Goal: Navigation & Orientation: Find specific page/section

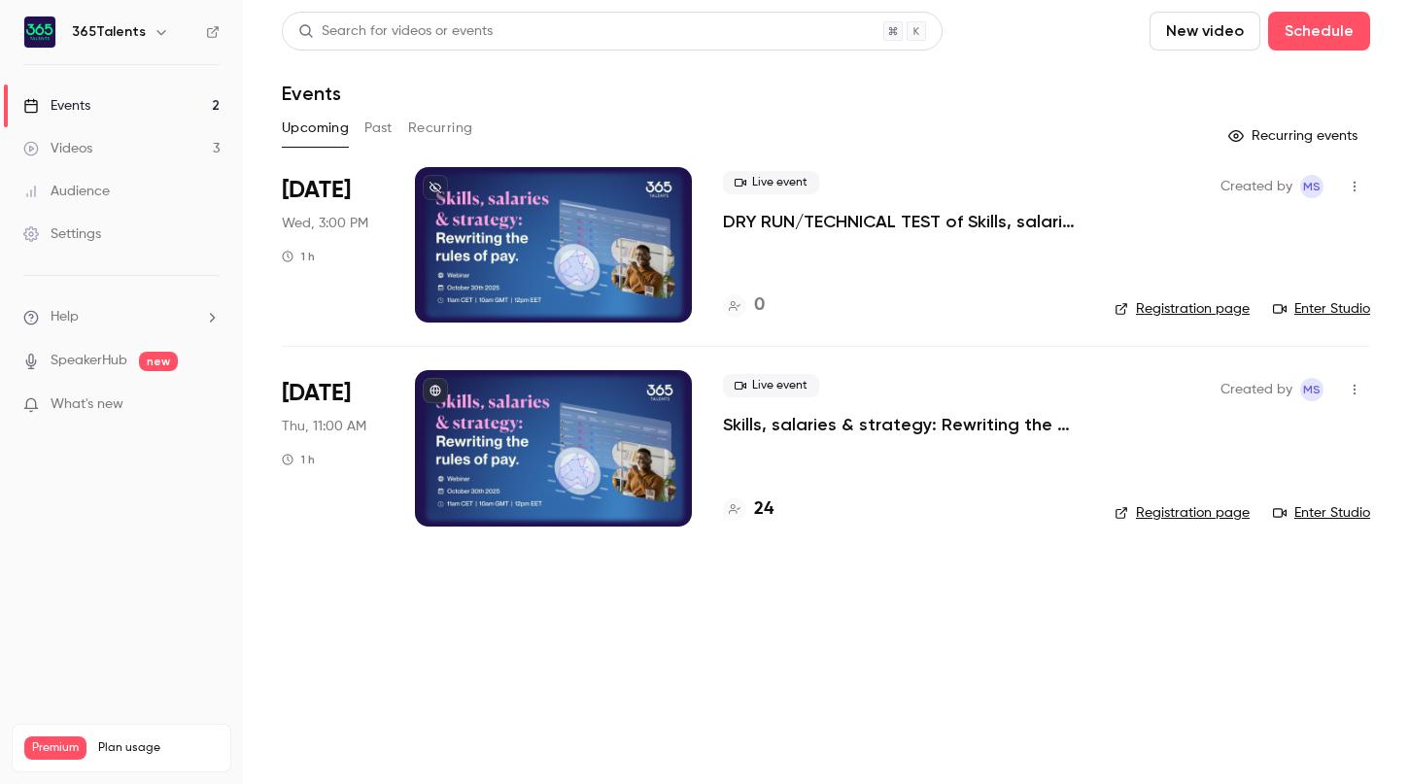
click at [764, 508] on h4 "24" at bounding box center [763, 510] width 19 height 26
